Goal: Task Accomplishment & Management: Use online tool/utility

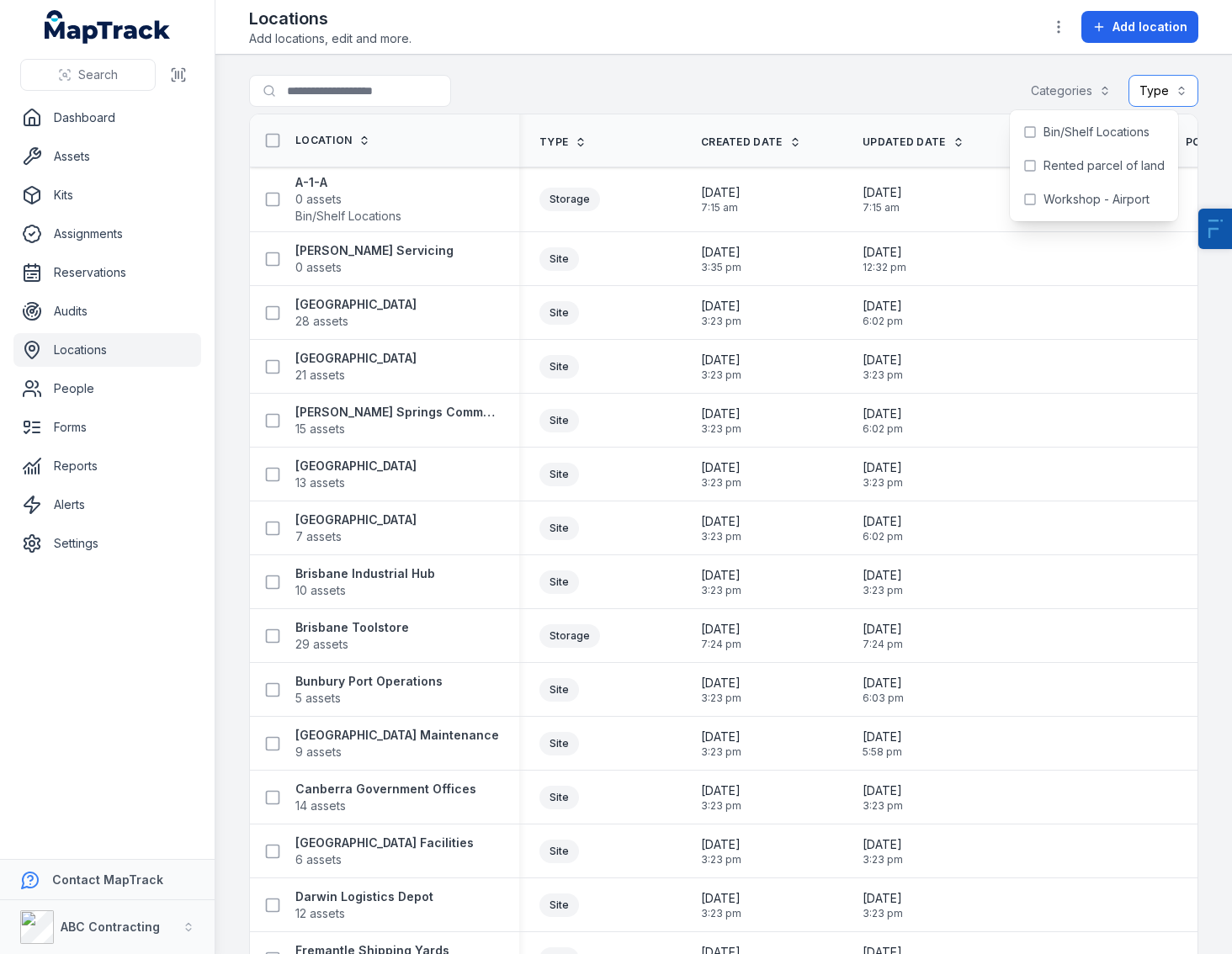
click at [1141, 90] on button "Type" at bounding box center [1163, 91] width 70 height 32
click at [1055, 159] on span "Vehicle" at bounding box center [1048, 164] width 42 height 17
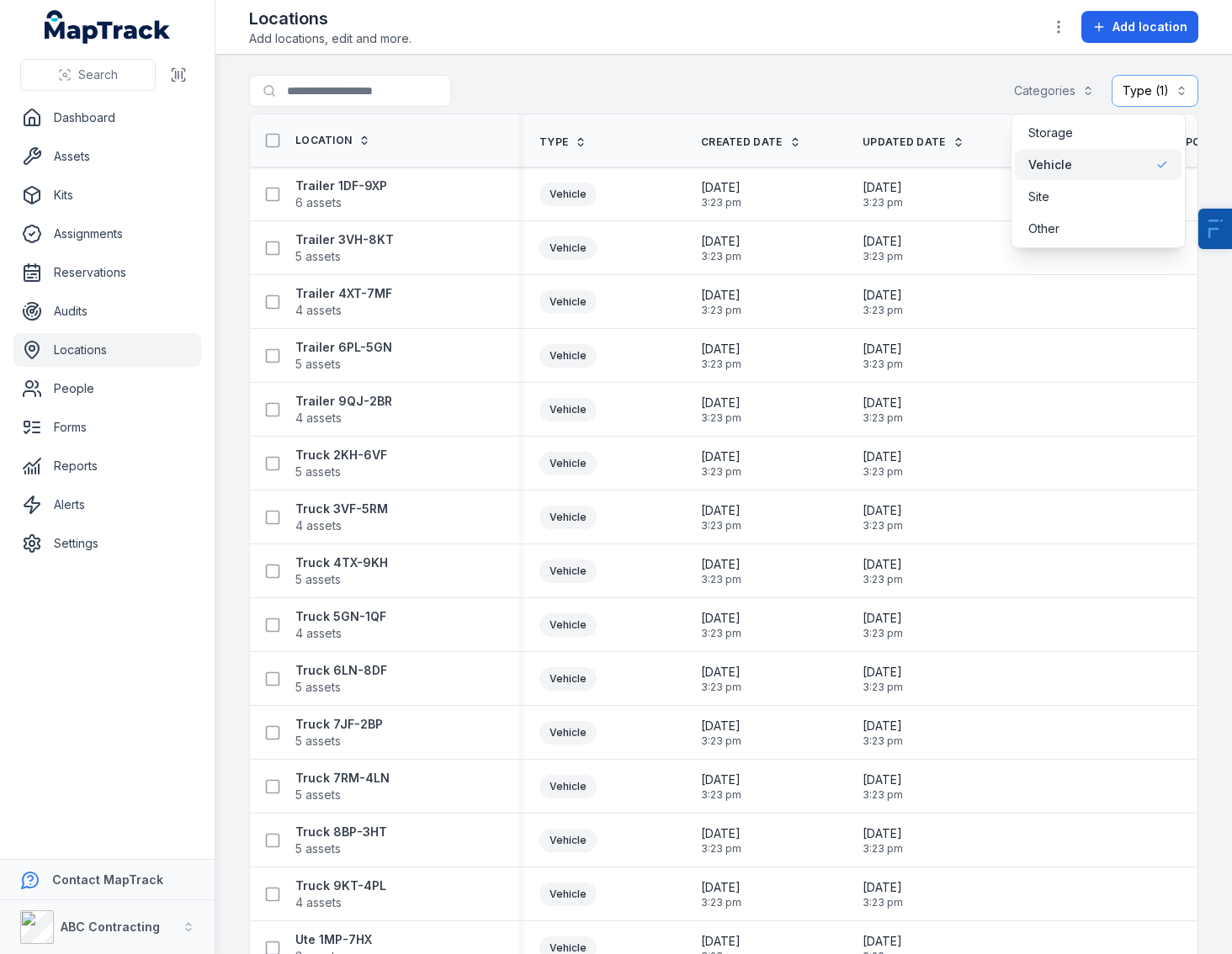
click at [650, 87] on div "Search for locations Categories Type (1) *******" at bounding box center [723, 95] width 949 height 39
click at [265, 145] on icon at bounding box center [272, 140] width 17 height 17
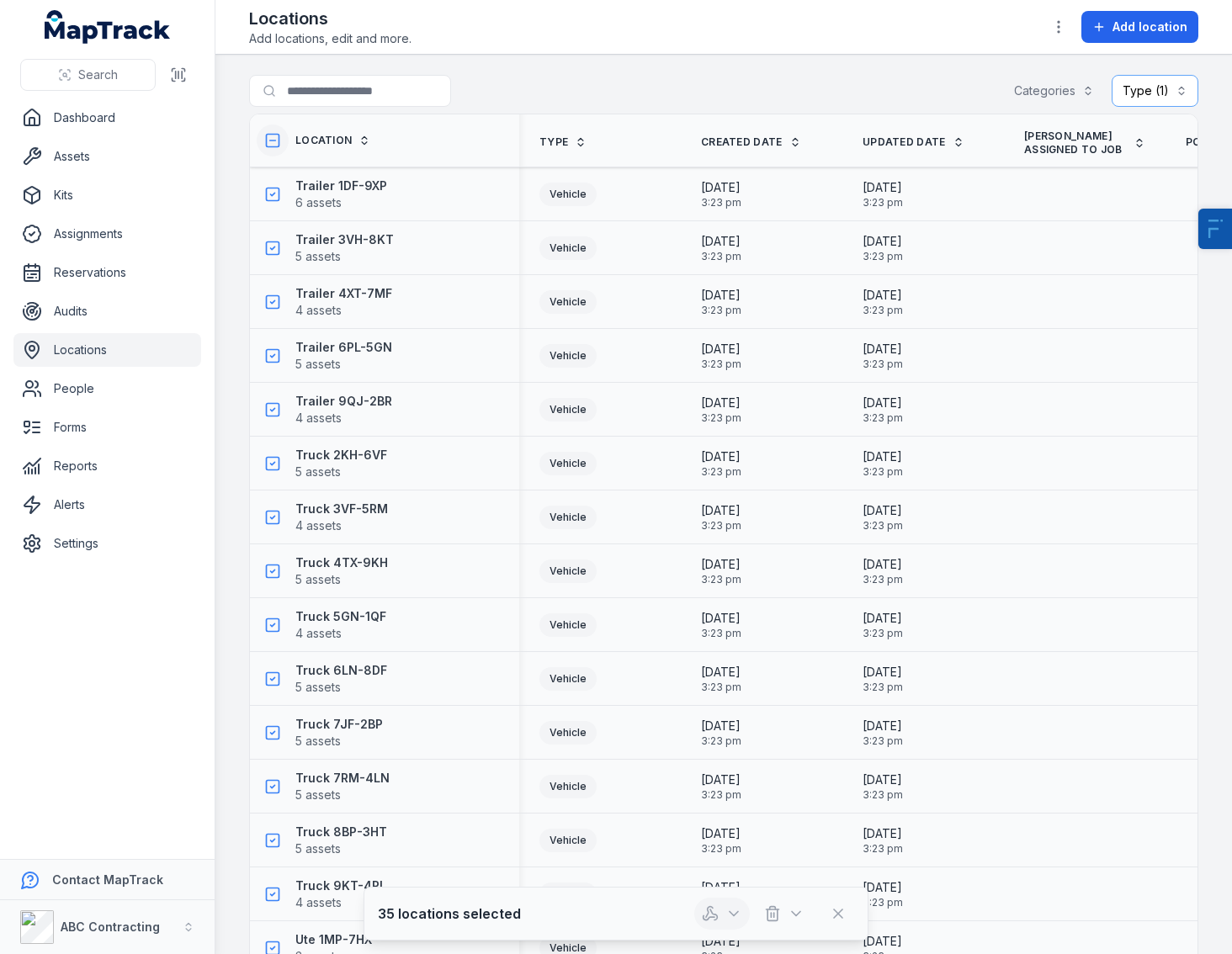
click at [714, 907] on icon "button" at bounding box center [709, 912] width 17 height 17
click at [670, 875] on div "Audit locations" at bounding box center [722, 868] width 188 height 30
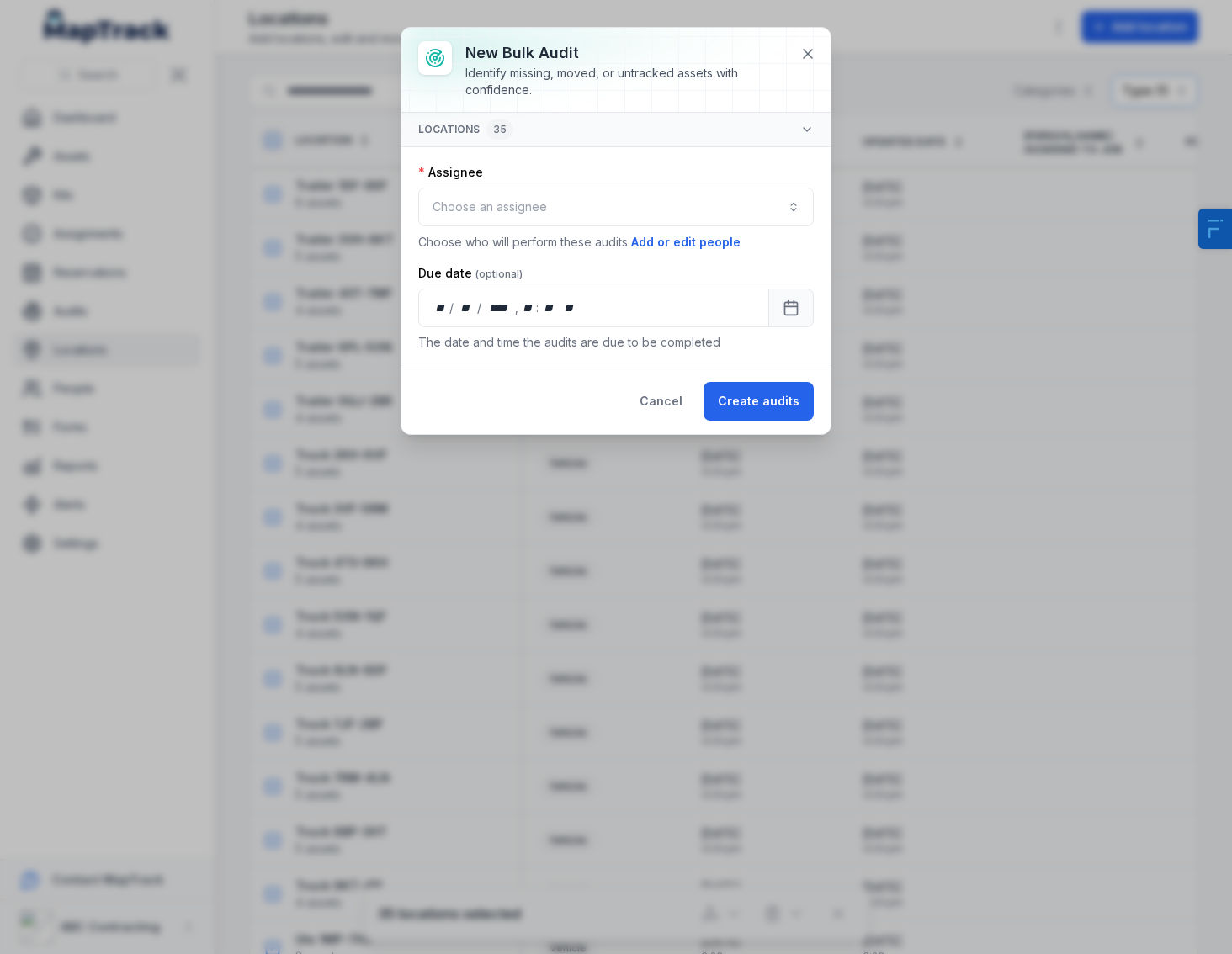
click at [801, 136] on button "locations 35" at bounding box center [616, 129] width 429 height 34
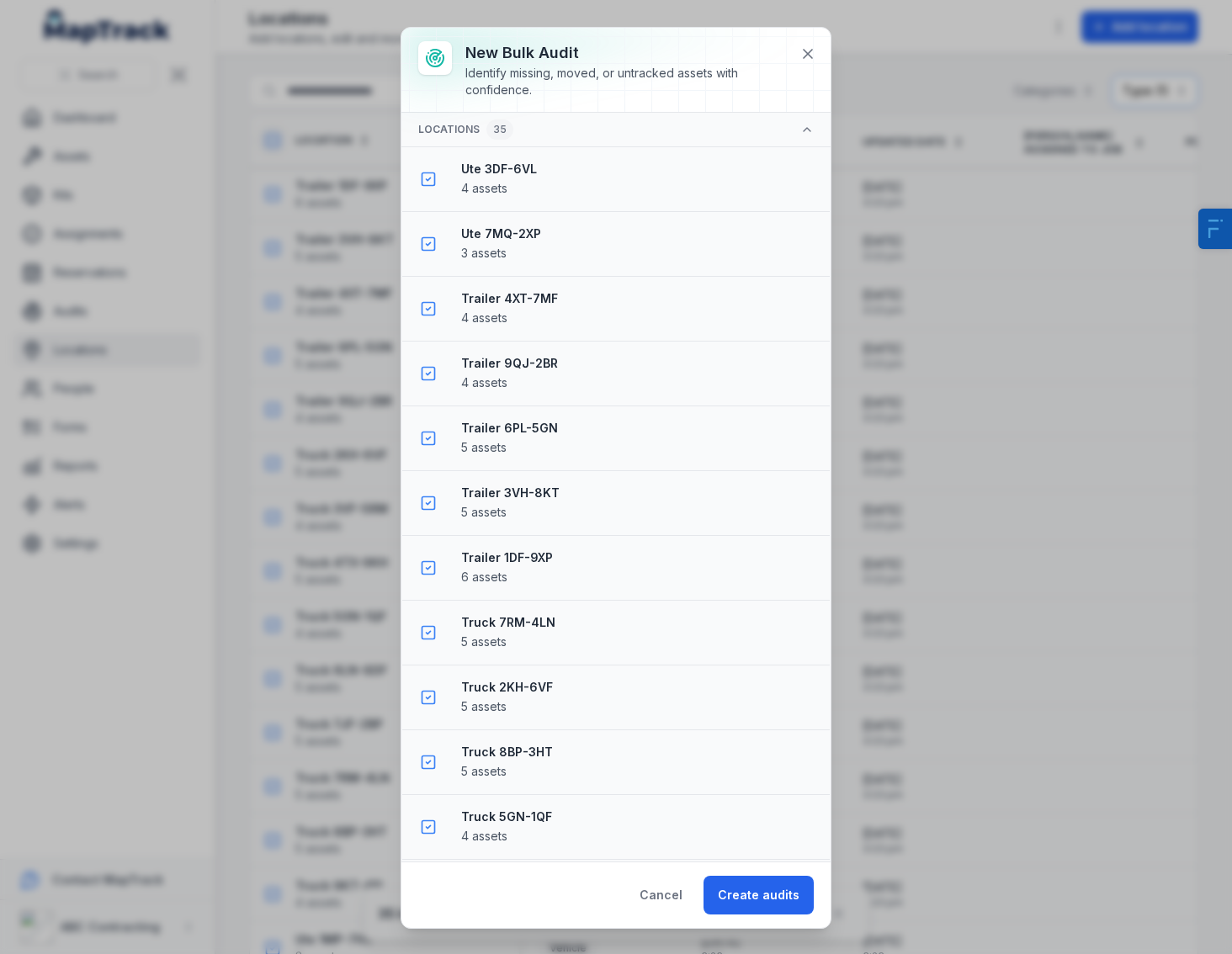
click at [801, 132] on button "locations 35" at bounding box center [616, 129] width 429 height 34
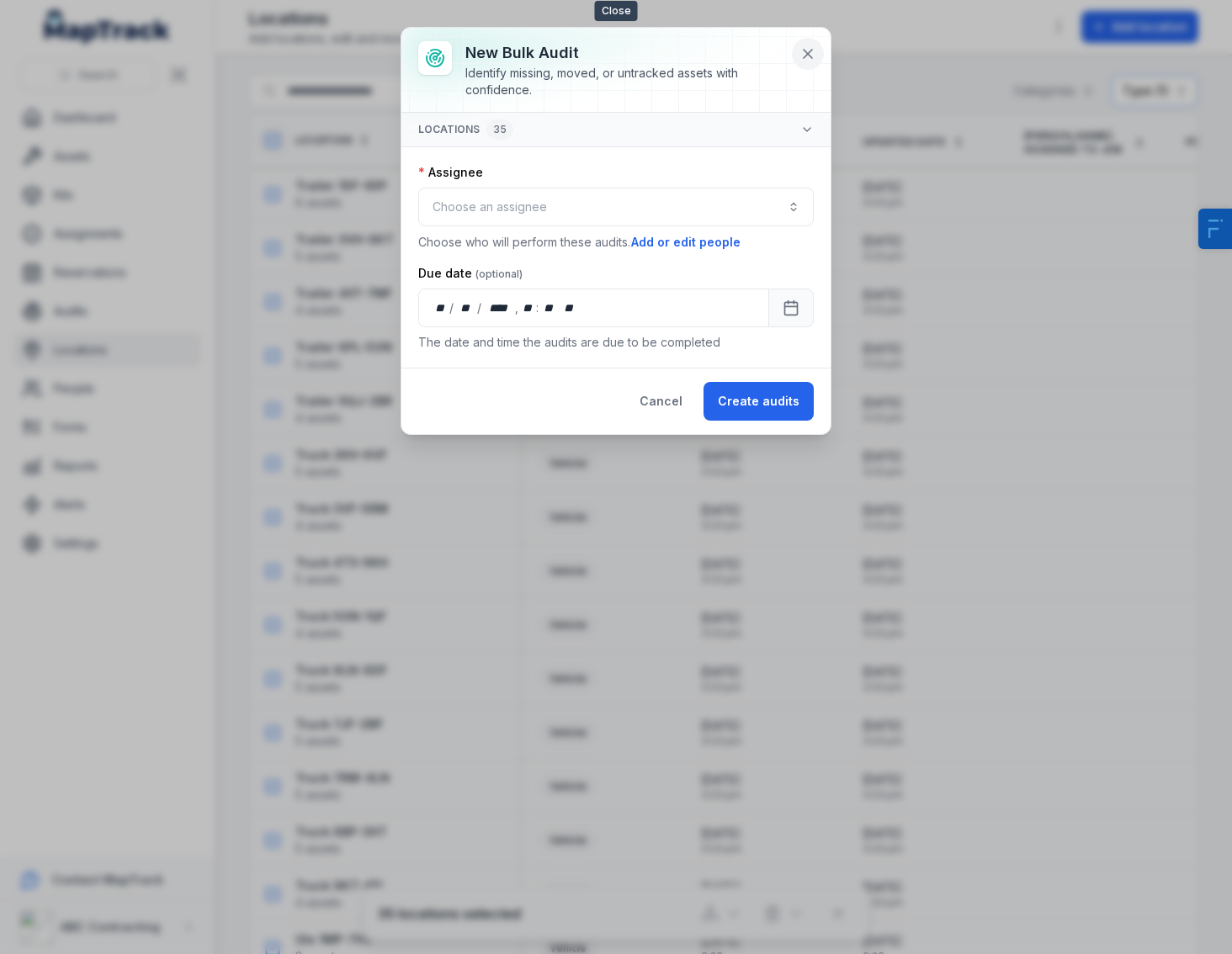
click at [795, 48] on button at bounding box center [807, 54] width 32 height 32
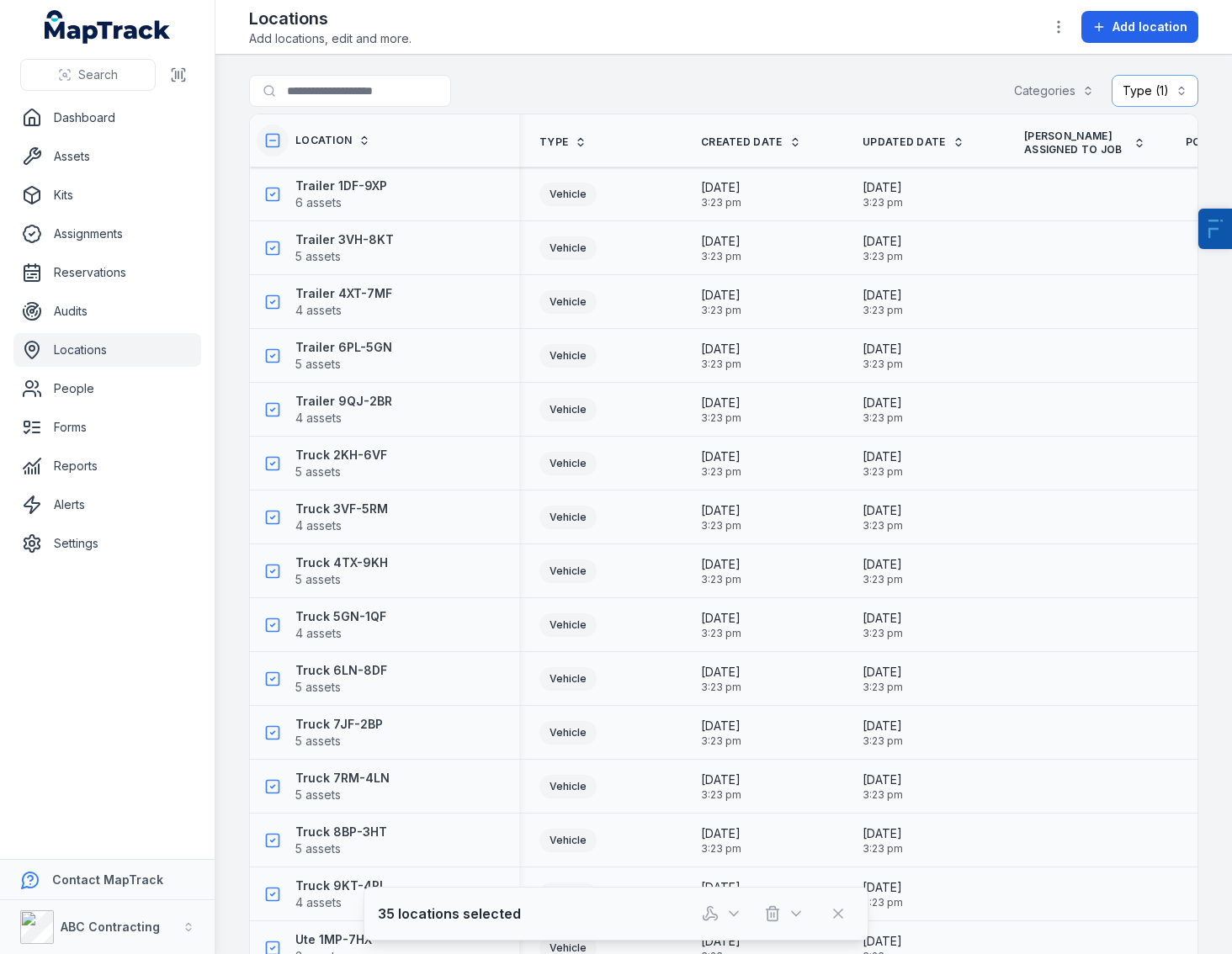
click at [276, 137] on icon at bounding box center [272, 140] width 17 height 17
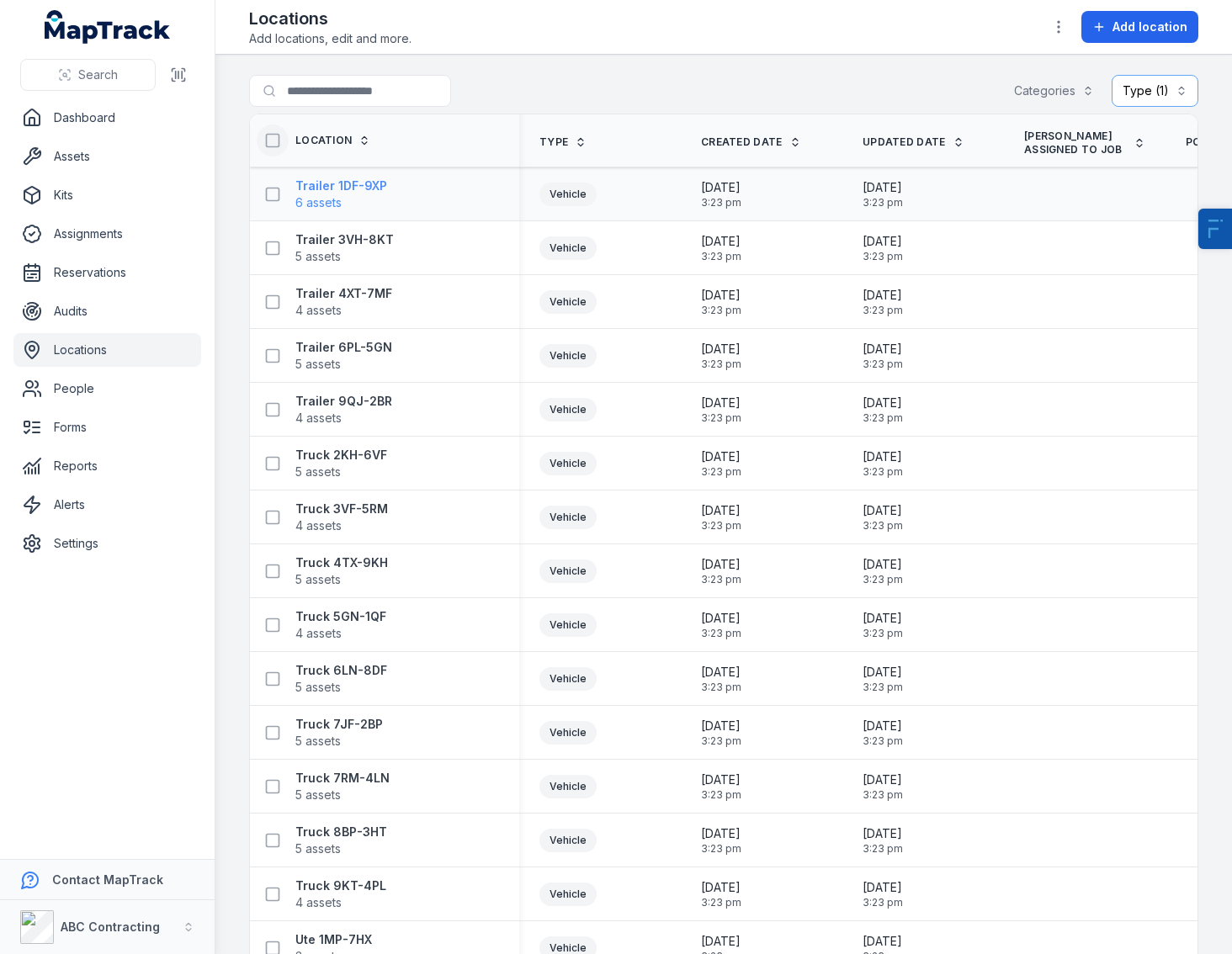
click at [360, 187] on strong "Trailer 1DF-9XP" at bounding box center [341, 186] width 92 height 17
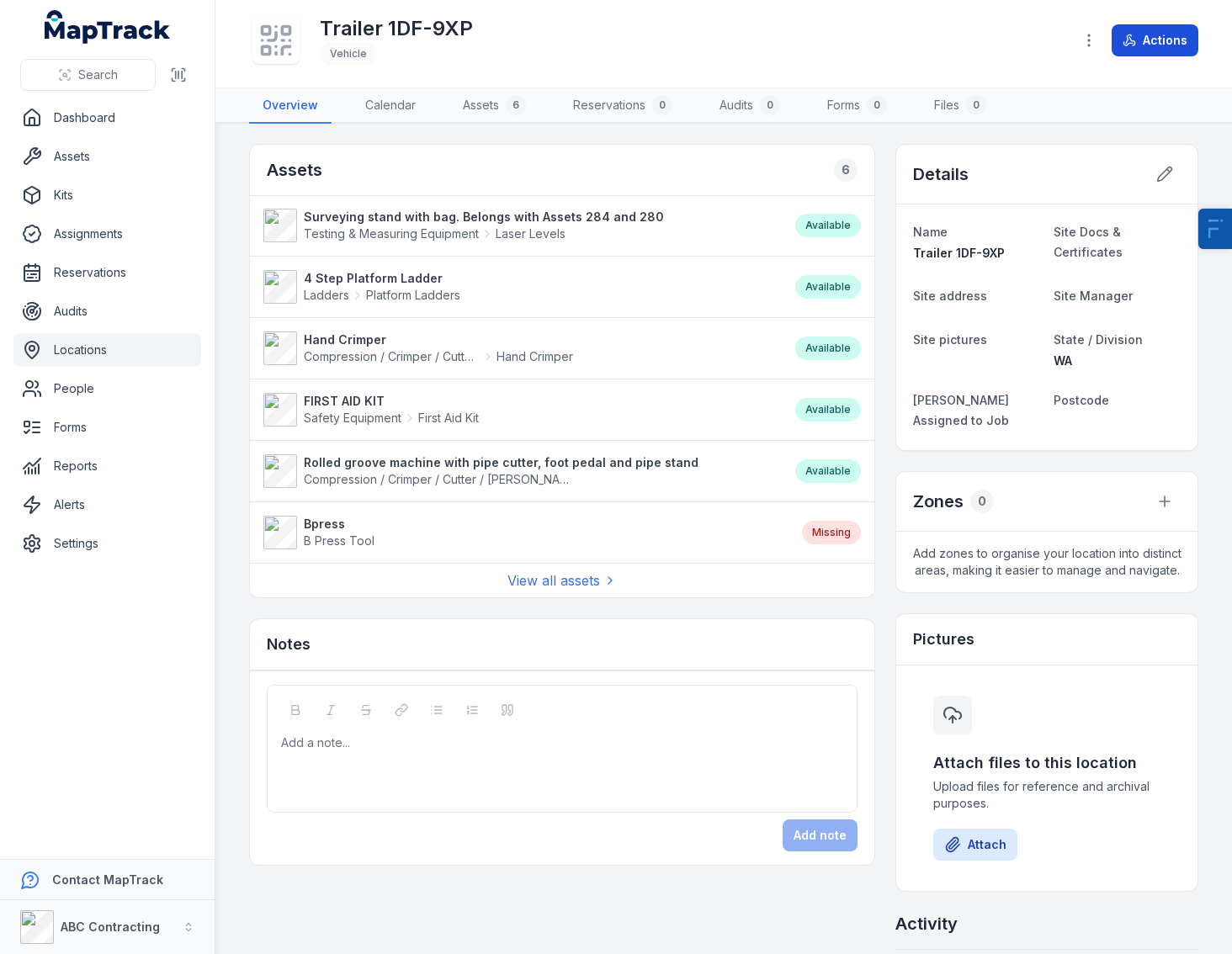
click at [1157, 53] on button "Actions" at bounding box center [1155, 41] width 87 height 32
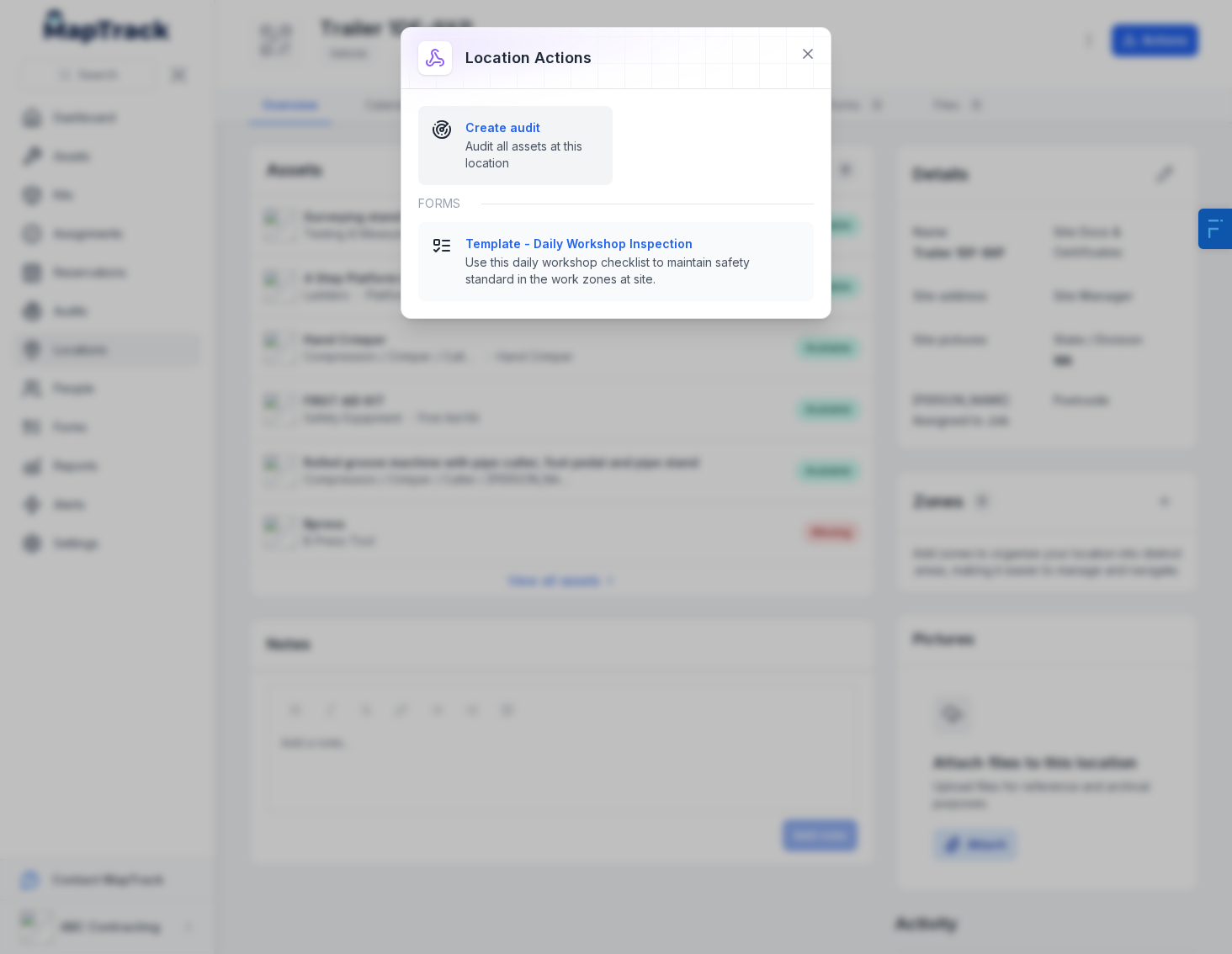
click at [529, 149] on span "Audit all assets at this location" at bounding box center [532, 155] width 134 height 34
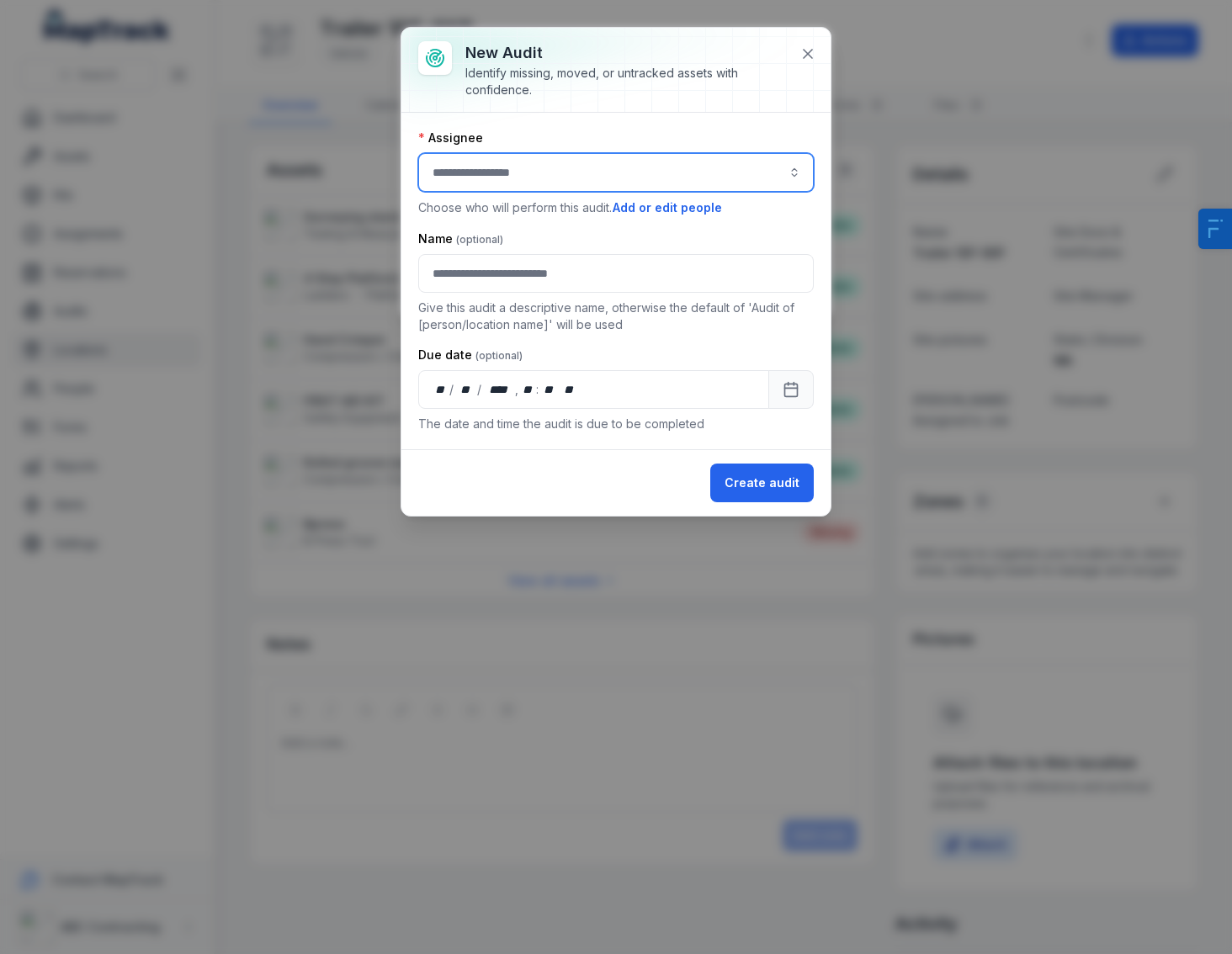
click at [525, 170] on input "audit-add:assignee_id-label" at bounding box center [616, 172] width 395 height 39
click at [474, 206] on div "[PERSON_NAME]" at bounding box center [616, 218] width 387 height 30
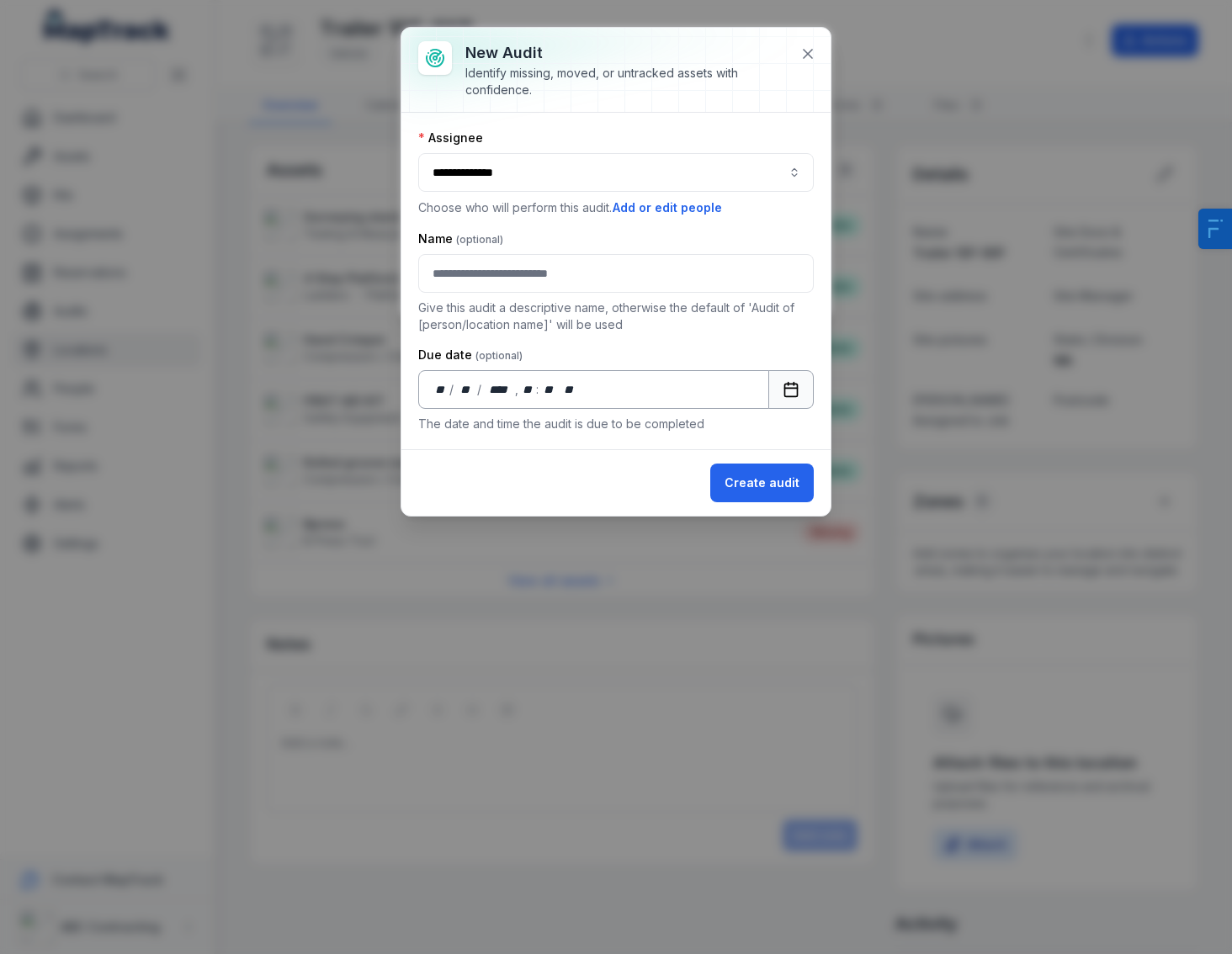
click at [782, 386] on button "Calendar" at bounding box center [790, 390] width 45 height 39
click at [521, 167] on input "**********" at bounding box center [616, 172] width 395 height 39
type input "**********"
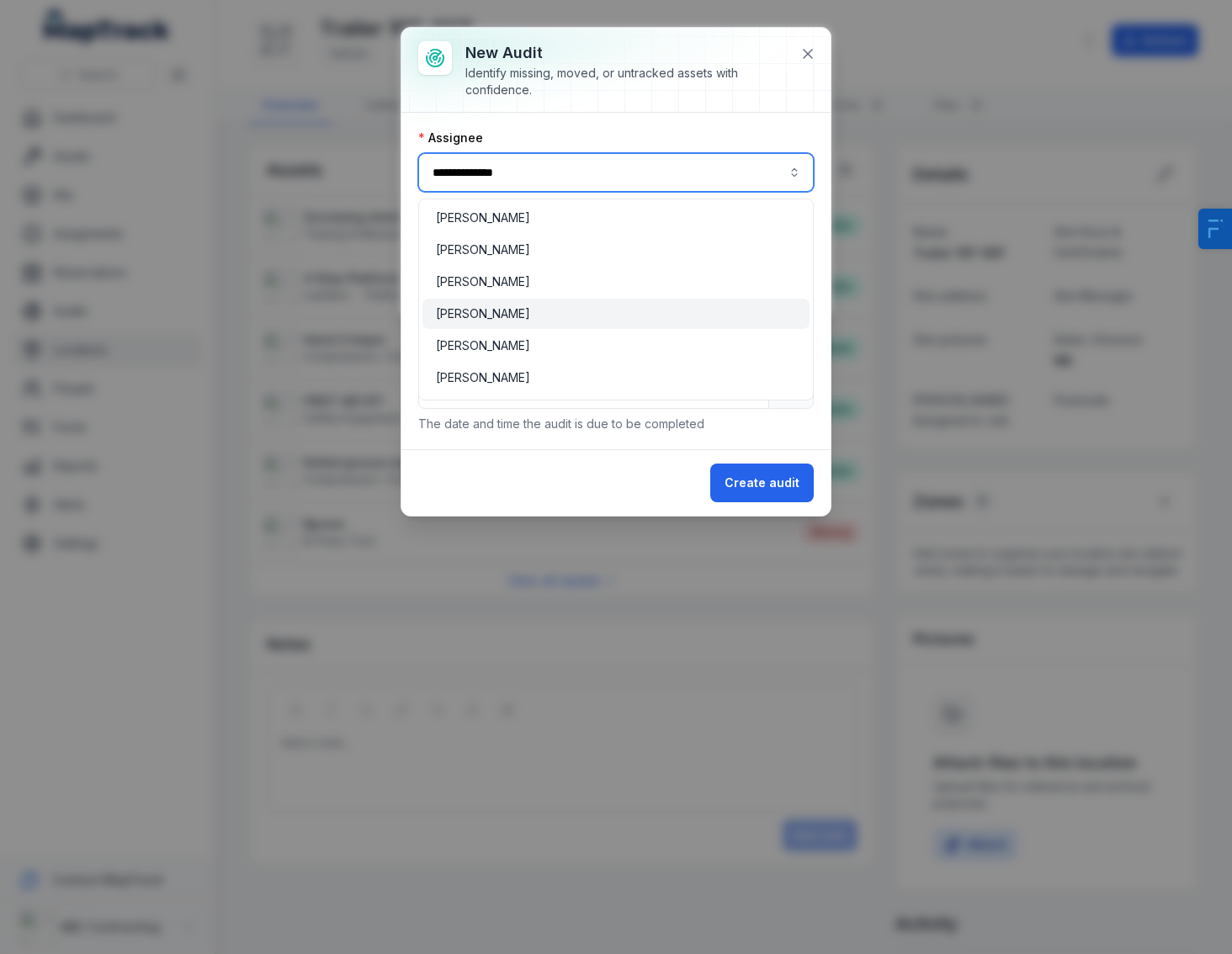
scroll to position [57, 0]
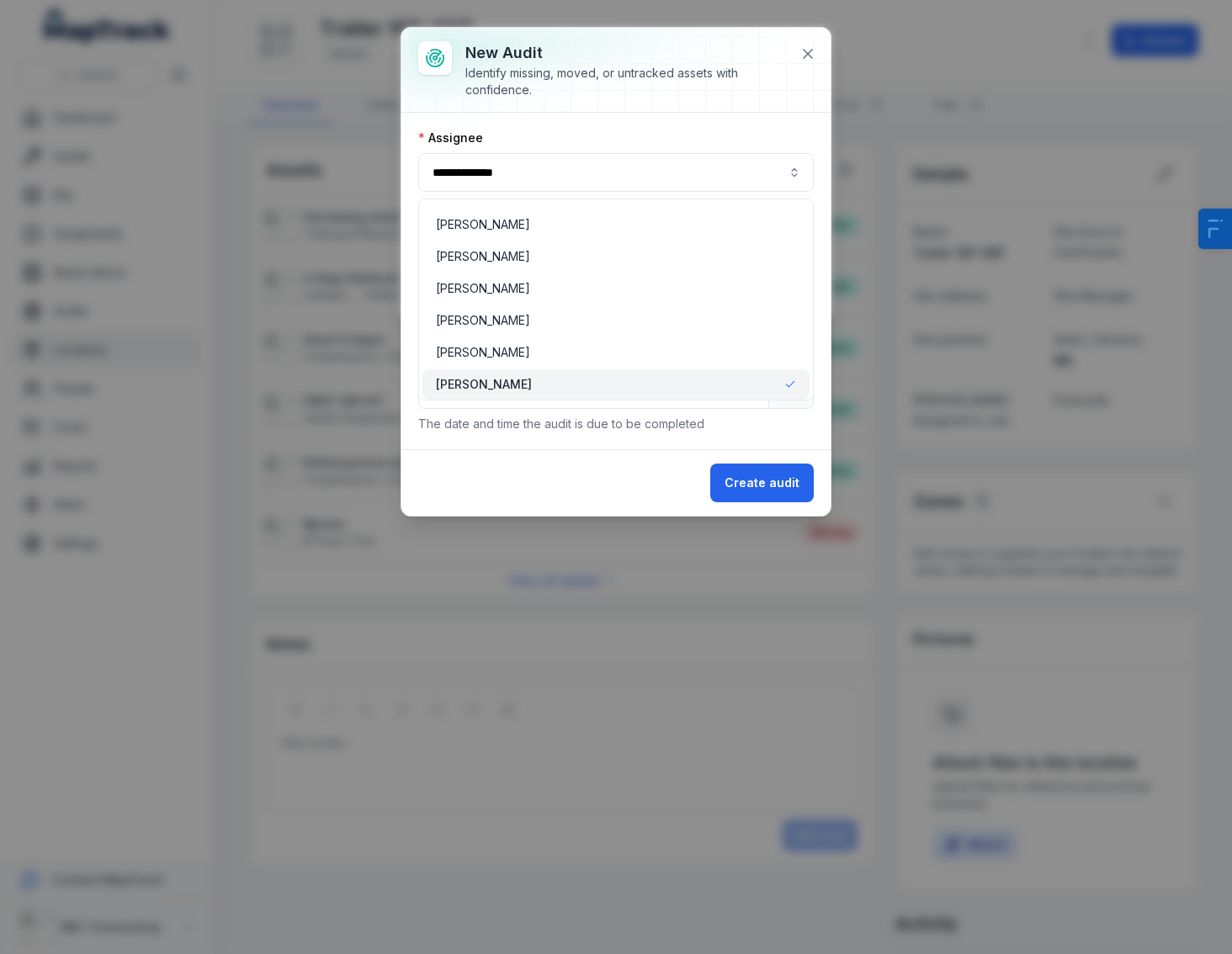
click at [592, 100] on div "**********" at bounding box center [616, 271] width 429 height 488
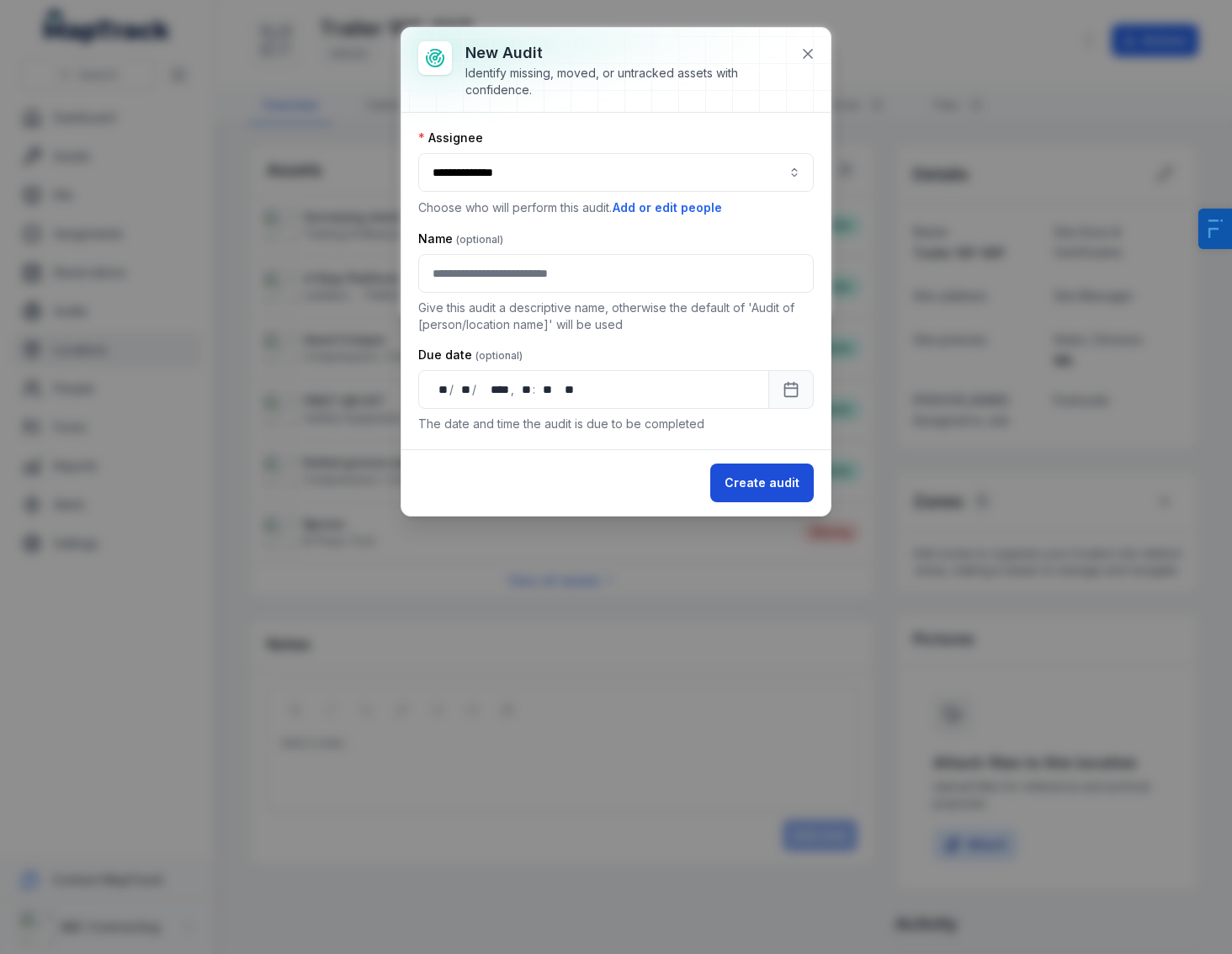
click at [779, 485] on button "Create audit" at bounding box center [761, 483] width 103 height 39
